Goal: Task Accomplishment & Management: Use online tool/utility

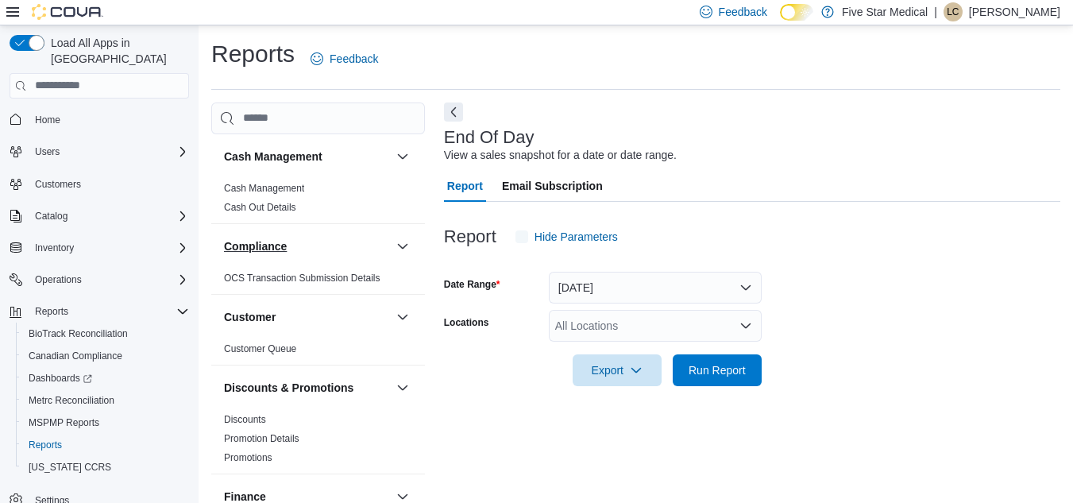
scroll to position [21, 0]
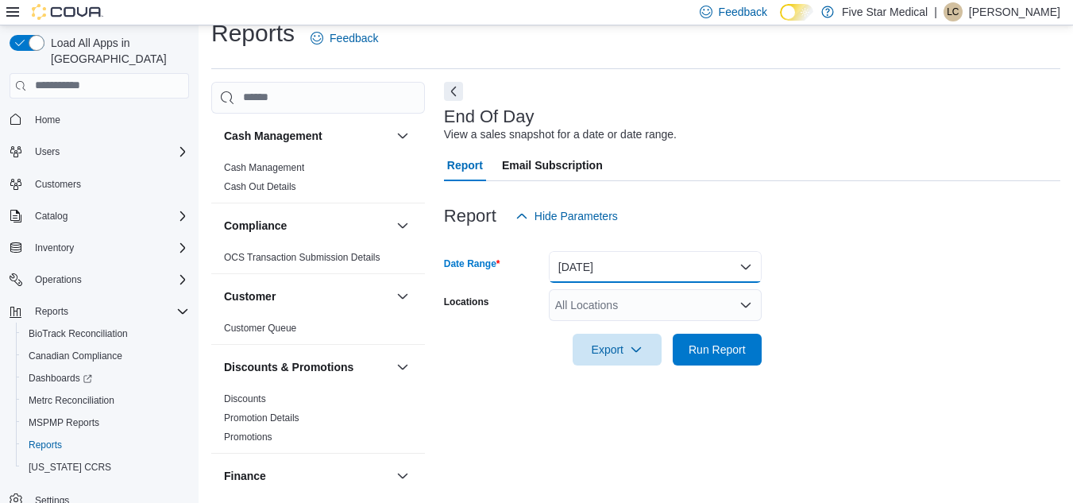
click at [712, 275] on button "Today" at bounding box center [655, 267] width 213 height 32
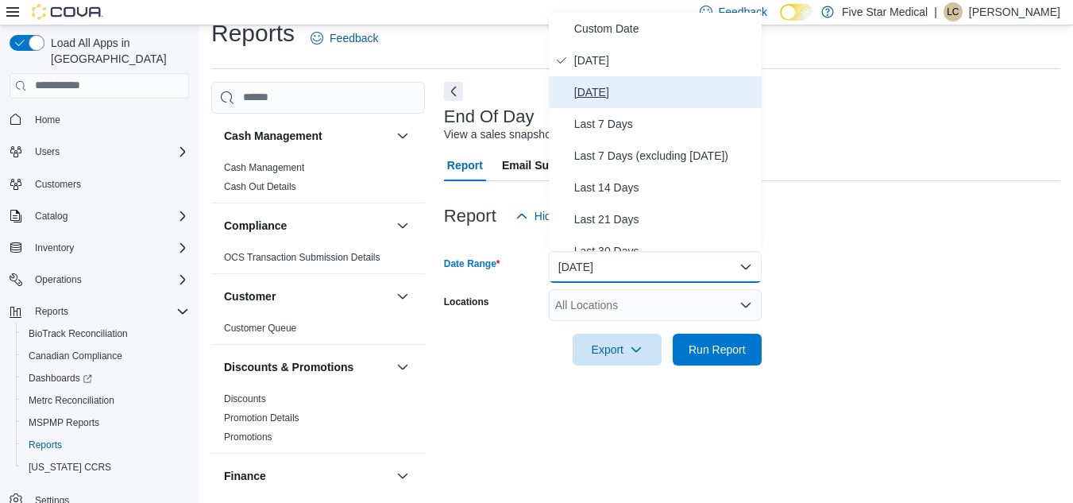
click at [624, 97] on span "Yesterday" at bounding box center [664, 92] width 181 height 19
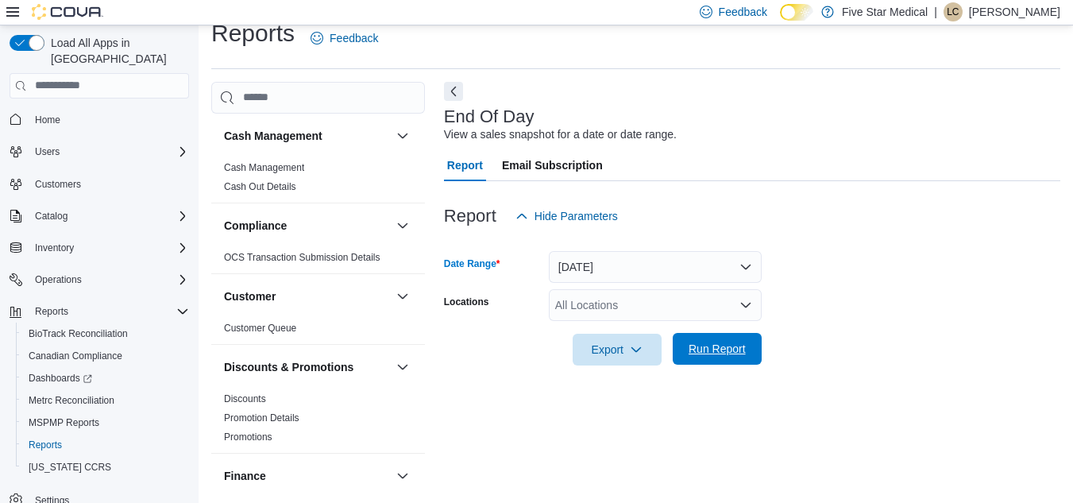
click at [713, 353] on span "Run Report" at bounding box center [717, 349] width 57 height 16
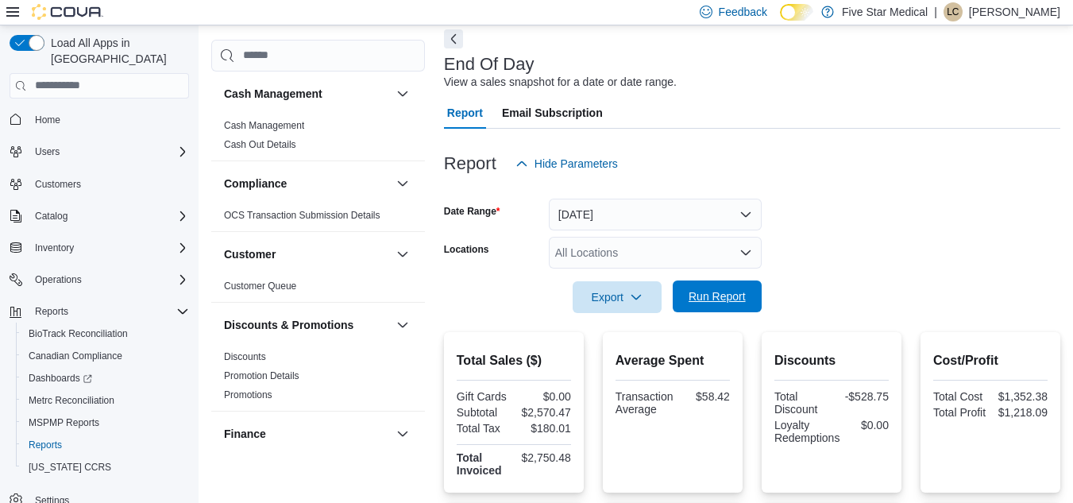
scroll to position [21, 0]
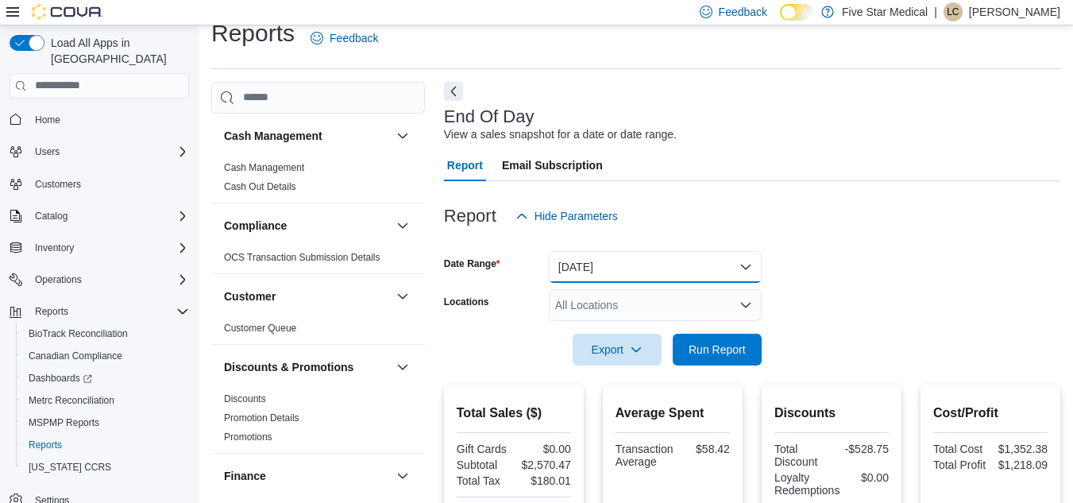
click at [678, 273] on button "Yesterday" at bounding box center [655, 267] width 213 height 32
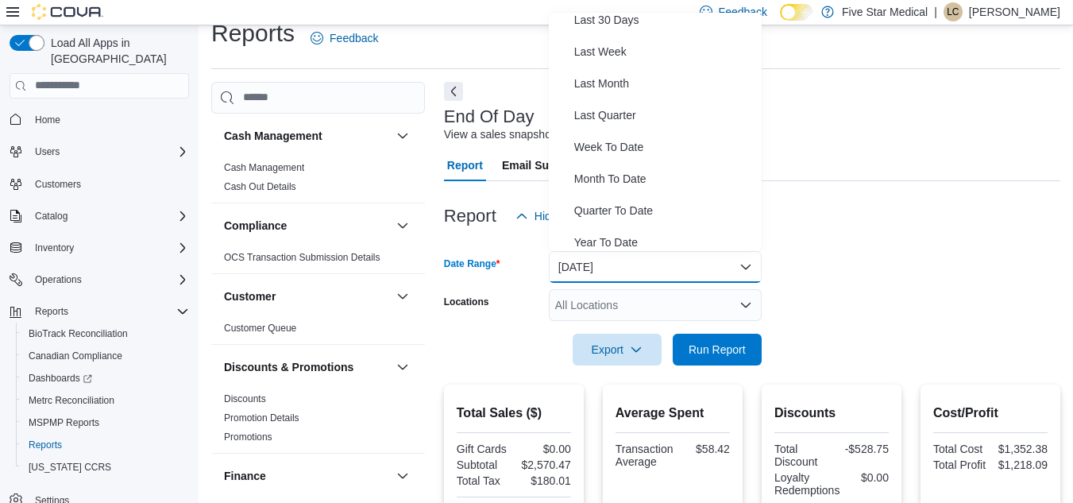
scroll to position [228, 0]
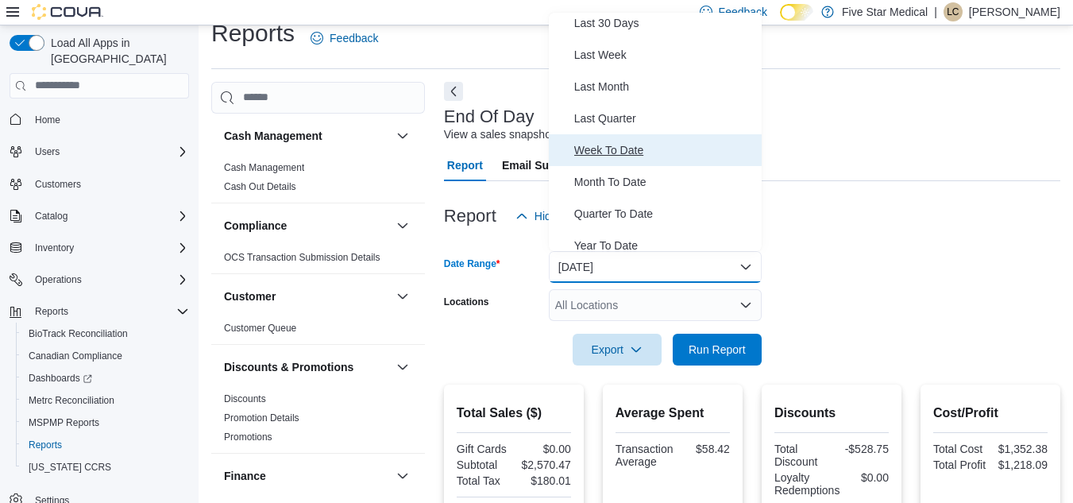
click at [660, 151] on span "Week To Date" at bounding box center [664, 150] width 181 height 19
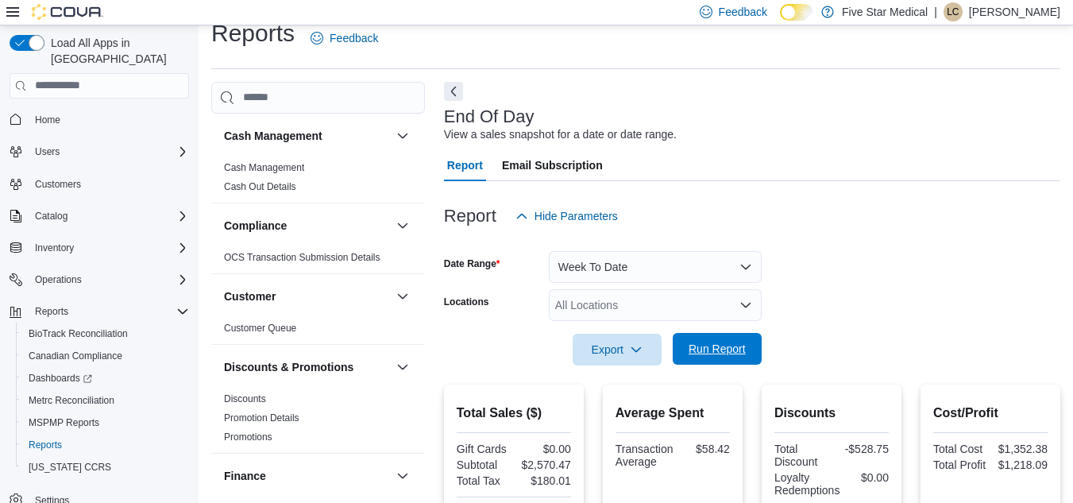
click at [710, 342] on span "Run Report" at bounding box center [717, 349] width 57 height 16
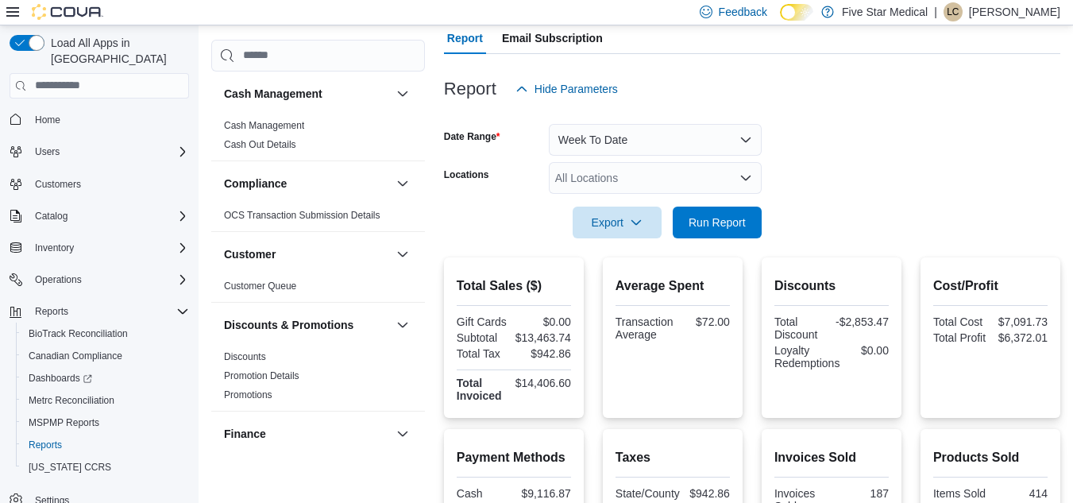
scroll to position [151, 0]
